Goal: Information Seeking & Learning: Learn about a topic

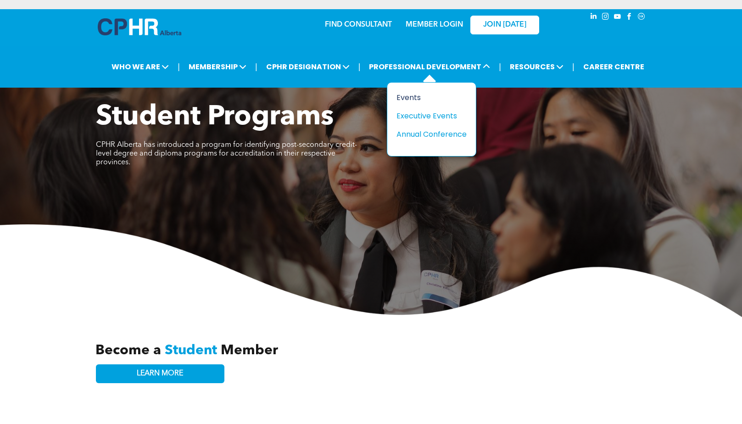
click at [413, 97] on div "Events" at bounding box center [428, 97] width 63 height 11
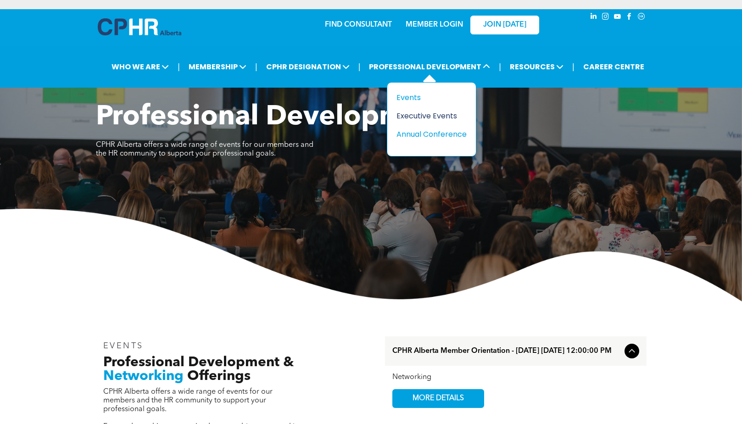
click at [431, 113] on div "Executive Events" at bounding box center [428, 115] width 63 height 11
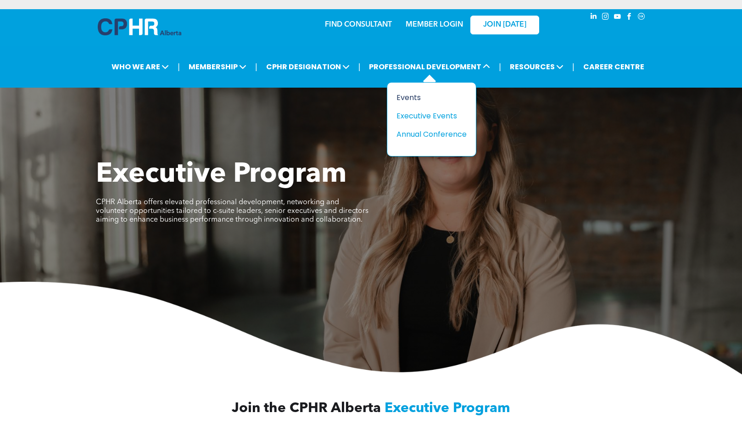
click at [402, 96] on div "Events" at bounding box center [428, 97] width 63 height 11
